Goal: Check status

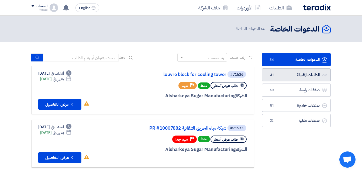
click at [285, 72] on link "الطلبات المقبولة الطلبات المقبولة 41" at bounding box center [296, 74] width 69 height 13
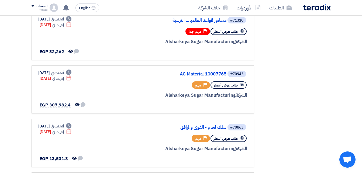
scroll to position [270, 0]
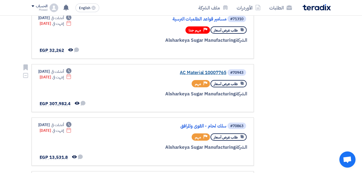
click at [206, 72] on link "AC Material 10007765" at bounding box center [173, 72] width 108 height 5
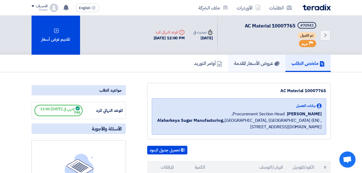
click at [243, 62] on h5 "عروض الأسعار المقدمة" at bounding box center [257, 63] width 46 height 6
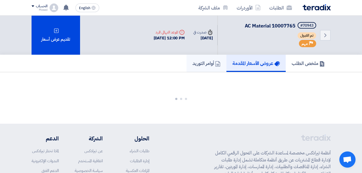
click at [201, 64] on h5 "أوامر التوريد" at bounding box center [206, 63] width 28 height 6
